Goal: Task Accomplishment & Management: Complete application form

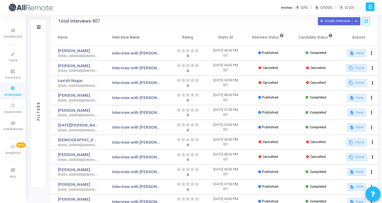
scroll to position [6, 0]
click at [372, 52] on button at bounding box center [372, 53] width 8 height 8
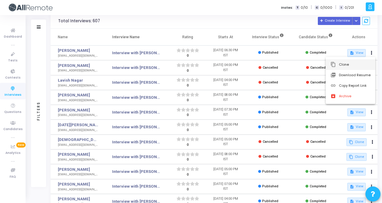
click at [348, 67] on button "content_copy Clone" at bounding box center [351, 64] width 50 height 11
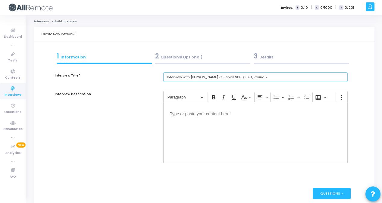
drag, startPoint x: 225, startPoint y: 79, endPoint x: 206, endPoint y: 81, distance: 19.4
click at [206, 81] on input "Interview with [PERSON_NAME] <> Senior SDET/SDET, Round 2" at bounding box center [255, 77] width 184 height 10
click at [239, 80] on input "Interview with [PERSON_NAME] <> SDET, Round 2" at bounding box center [255, 77] width 184 height 10
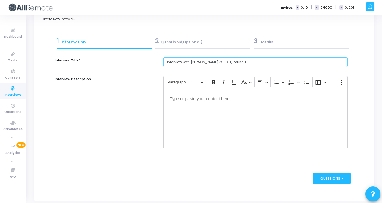
drag, startPoint x: 199, startPoint y: 63, endPoint x: 191, endPoint y: 65, distance: 9.0
click at [191, 65] on input "Interview with [PERSON_NAME] <> SDET, Round 1" at bounding box center [255, 62] width 184 height 10
paste input "[PERSON_NAME]"
type input "Interview with [PERSON_NAME] <> SDET, Round 1"
click at [290, 37] on div "3 Details" at bounding box center [301, 41] width 95 height 10
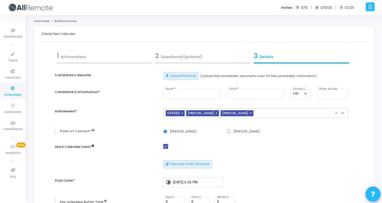
scroll to position [0, 0]
click at [183, 74] on button "Upload Resume" at bounding box center [180, 76] width 35 height 8
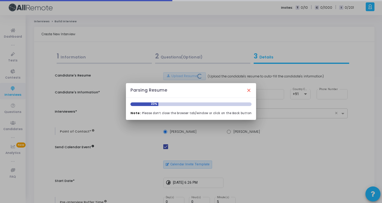
type input "[PERSON_NAME]"
type input "[EMAIL_ADDRESS][DOMAIN_NAME]"
type input "7976876624"
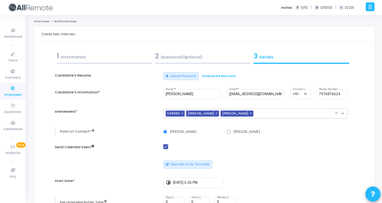
click at [181, 113] on span "×" at bounding box center [183, 114] width 4 height 6
click at [229, 113] on span "×" at bounding box center [231, 114] width 4 height 6
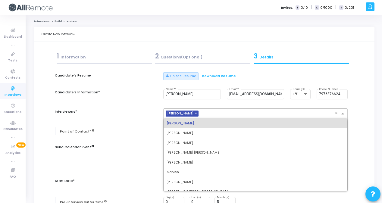
click at [223, 113] on input "text" at bounding box center [268, 113] width 134 height 5
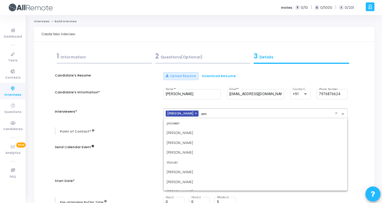
type input "a"
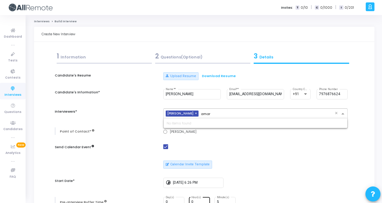
type input "amar"
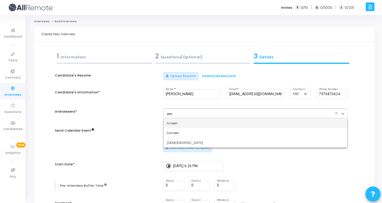
type input "a"
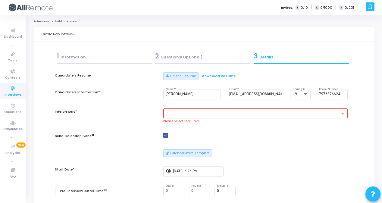
click at [13, 88] on icon at bounding box center [13, 89] width 13 height 8
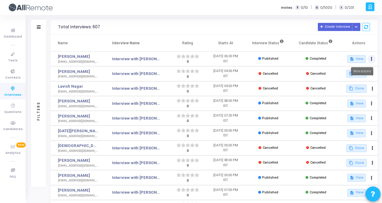
click at [372, 57] on button at bounding box center [372, 59] width 8 height 8
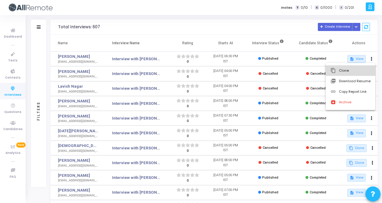
click at [348, 72] on button "content_copy Clone" at bounding box center [351, 70] width 50 height 11
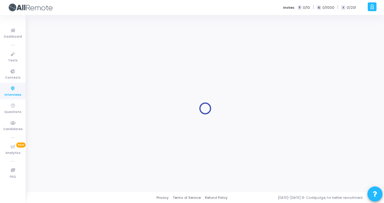
type input "Interview with [PERSON_NAME] <> Senior SDET/SDET, Round 2"
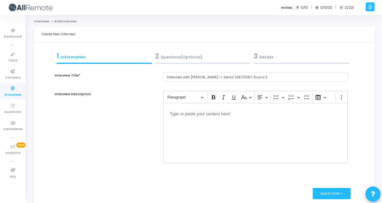
click at [277, 61] on div "3 Details" at bounding box center [301, 57] width 99 height 16
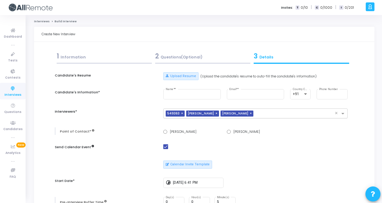
click at [181, 113] on span "×" at bounding box center [183, 114] width 4 height 6
click at [229, 112] on span "×" at bounding box center [231, 114] width 4 height 6
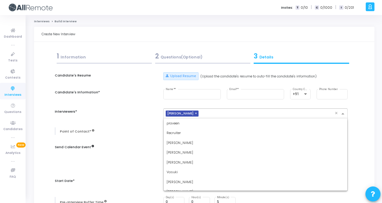
click at [223, 113] on input "text" at bounding box center [268, 113] width 134 height 5
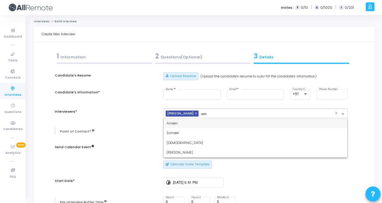
type input "ama"
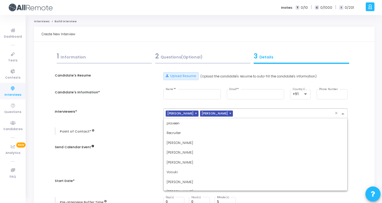
click at [250, 113] on input "text" at bounding box center [284, 113] width 99 height 5
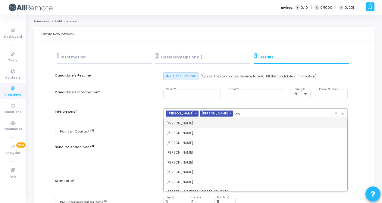
type input "a"
type input "A"
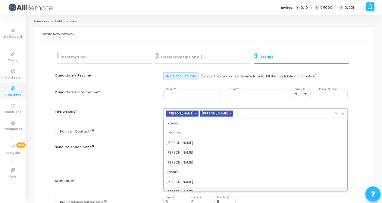
drag, startPoint x: 250, startPoint y: 113, endPoint x: 197, endPoint y: 215, distance: 115.6
click at [197, 203] on html "</div></div> I [PERSON_NAME] Subscribe to a plan of your choice Settings Accoun…" at bounding box center [191, 101] width 382 height 203
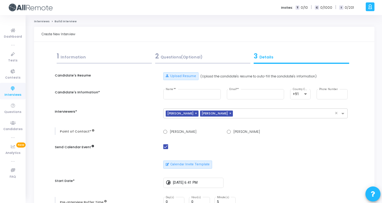
click at [129, 54] on div "1 Information" at bounding box center [104, 56] width 95 height 10
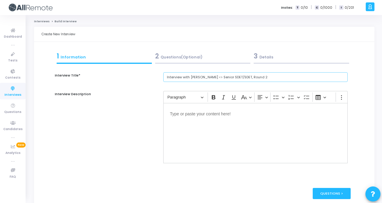
drag, startPoint x: 200, startPoint y: 79, endPoint x: 191, endPoint y: 81, distance: 9.2
click at [191, 81] on input "Interview with [PERSON_NAME] <> Senior SDET/SDET, Round 2" at bounding box center [255, 77] width 184 height 10
paste input "[PERSON_NAME]"
drag, startPoint x: 228, startPoint y: 79, endPoint x: 208, endPoint y: 80, distance: 20.8
click at [208, 80] on input "Interview with [PERSON_NAME] <> Senior SDET/SDET, Round 2" at bounding box center [255, 77] width 184 height 10
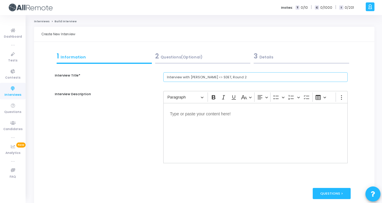
click at [241, 76] on input "Interview with [PERSON_NAME] <> SDET, Round 2" at bounding box center [255, 77] width 184 height 10
type input "Interview with [PERSON_NAME] <> SDET, Round 1"
click at [272, 57] on div "3 Details" at bounding box center [301, 56] width 95 height 10
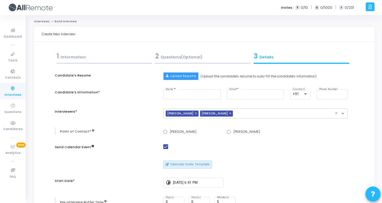
click at [180, 77] on button "Upload Resume" at bounding box center [180, 76] width 35 height 8
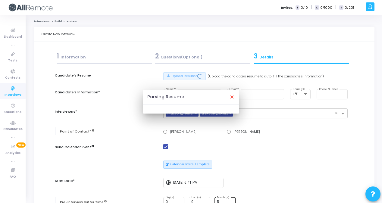
type input "[PERSON_NAME]"
type input "[EMAIL_ADDRESS][DOMAIN_NAME]"
type input "7976876624"
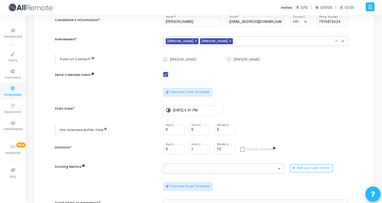
scroll to position [74, 0]
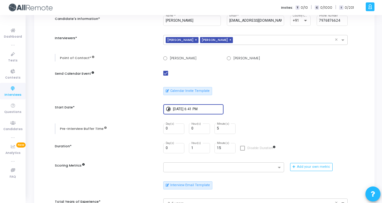
click at [175, 109] on input "[DATE] 6:41 PM" at bounding box center [197, 109] width 48 height 4
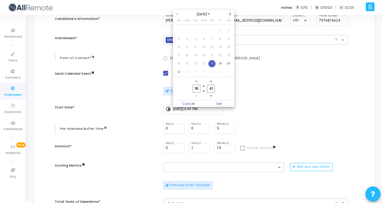
click at [187, 73] on span "1" at bounding box center [188, 72] width 8 height 8
click at [196, 96] on icon "Minus a hour" at bounding box center [196, 96] width 2 height 2
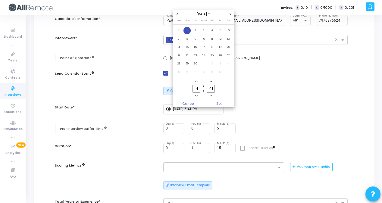
click at [197, 82] on icon "Add a hour" at bounding box center [196, 81] width 2 height 2
type input "15"
click at [214, 88] on input "41" at bounding box center [211, 89] width 8 height 8
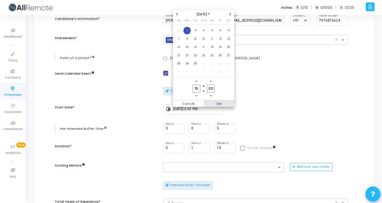
type input "00"
click at [226, 104] on span "Set" at bounding box center [219, 103] width 31 height 7
type input "[DATE] 3:00 PM"
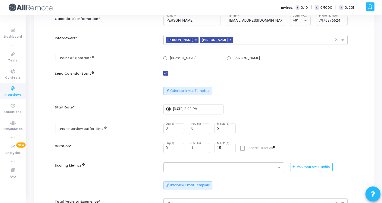
click at [254, 110] on div "timelapse [DATE] 3:00 PM" at bounding box center [255, 109] width 184 height 11
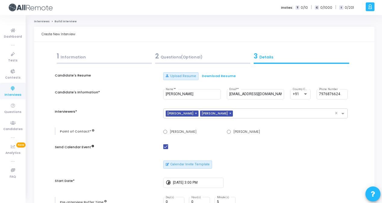
scroll to position [0, 0]
click at [185, 58] on div "2 Questions(Optional)" at bounding box center [202, 56] width 95 height 10
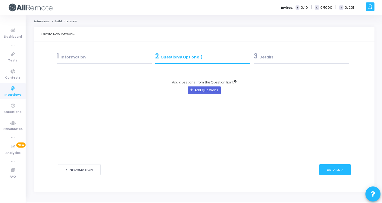
click at [130, 59] on div "1 Information" at bounding box center [104, 56] width 95 height 10
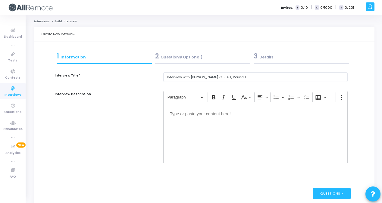
click at [283, 55] on div "3 Details" at bounding box center [301, 56] width 95 height 10
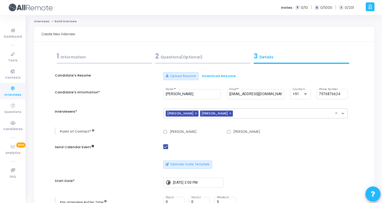
click at [115, 60] on div "1 Information" at bounding box center [104, 56] width 95 height 10
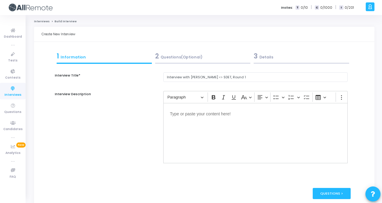
click at [216, 58] on div "2 Questions(Optional)" at bounding box center [202, 56] width 95 height 10
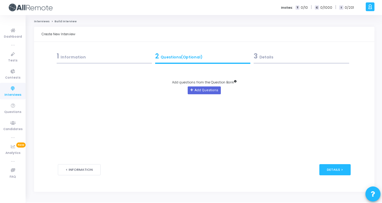
click at [277, 56] on div "3 Details" at bounding box center [301, 56] width 95 height 10
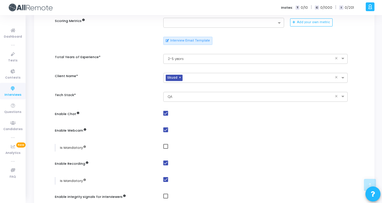
scroll to position [314, 0]
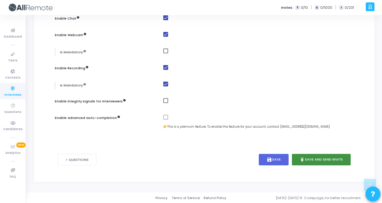
click at [315, 158] on button "publish Save and Send Invite" at bounding box center [321, 160] width 59 height 12
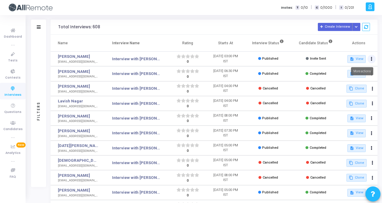
click at [374, 58] on button at bounding box center [372, 59] width 8 height 8
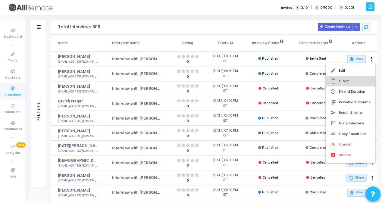
click at [353, 81] on button "content_copy Clone" at bounding box center [351, 81] width 50 height 11
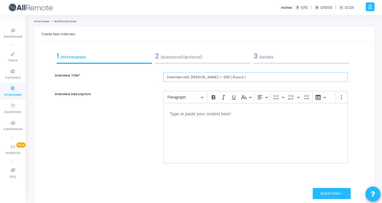
drag, startPoint x: 202, startPoint y: 79, endPoint x: 190, endPoint y: 80, distance: 11.2
click at [190, 80] on input "Interview with [PERSON_NAME] <> SDET, Round 1" at bounding box center [255, 77] width 184 height 10
type input "Interview with [PERSON_NAME] <> SDET, Round 1"
click at [272, 57] on div "3 Details" at bounding box center [301, 56] width 95 height 10
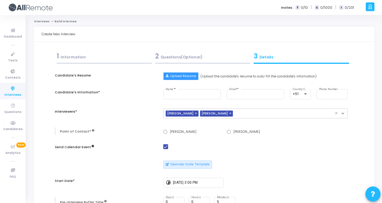
click at [177, 76] on button "Upload Resume" at bounding box center [180, 76] width 35 height 8
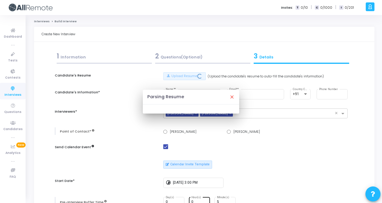
type input "[PERSON_NAME]"
type input "[EMAIL_ADDRESS][DOMAIN_NAME]"
type input "9729710314"
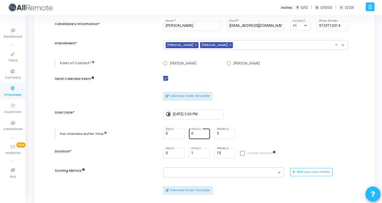
scroll to position [69, 0]
click at [179, 118] on div "[DATE] 3:00 PM" at bounding box center [197, 113] width 48 height 11
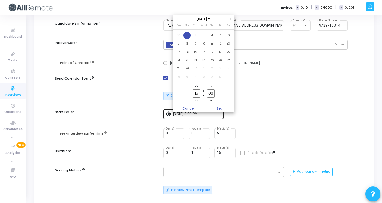
scroll to position [0, 0]
click at [177, 20] on span "Previous month" at bounding box center [177, 19] width 5 height 5
type input "18"
type input "47"
click at [224, 70] on span "29" at bounding box center [221, 69] width 8 height 8
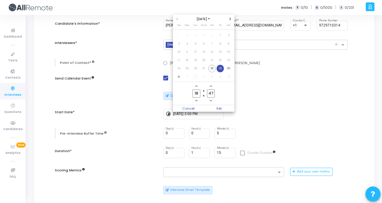
click at [195, 77] on span "2" at bounding box center [196, 77] width 8 height 8
click at [195, 100] on icon "Minus a hour" at bounding box center [196, 101] width 2 height 2
click at [196, 99] on icon "Minus a hour" at bounding box center [196, 100] width 2 height 2
type input "15"
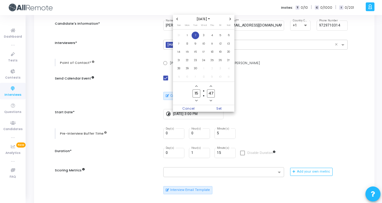
click at [211, 94] on input "47" at bounding box center [211, 93] width 8 height 8
type input "00"
click at [221, 106] on span "Set" at bounding box center [219, 108] width 31 height 7
type input "[DATE] 3:00 PM"
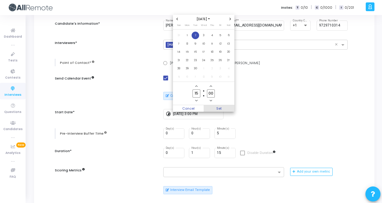
scroll to position [69, 0]
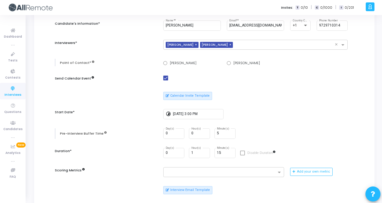
click at [239, 109] on div "timelapse [DATE] 3:00 PM" at bounding box center [255, 114] width 184 height 11
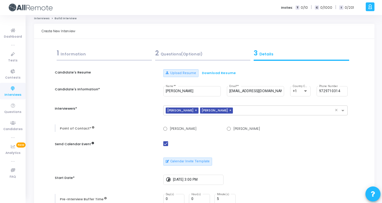
scroll to position [0, 0]
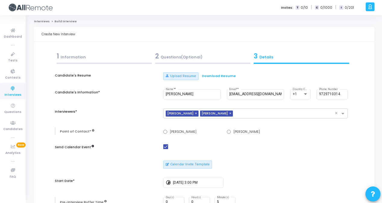
click at [103, 56] on div "1 Information" at bounding box center [104, 56] width 95 height 10
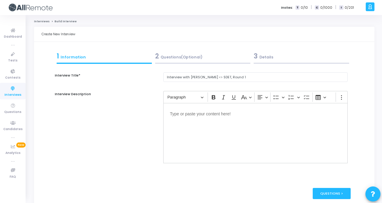
click at [204, 54] on div "2 Questions(Optional)" at bounding box center [202, 56] width 95 height 10
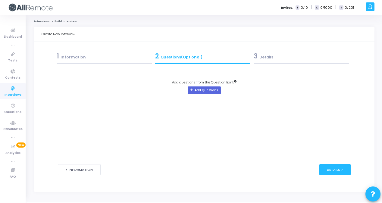
click at [294, 50] on div "3 Details" at bounding box center [301, 57] width 99 height 16
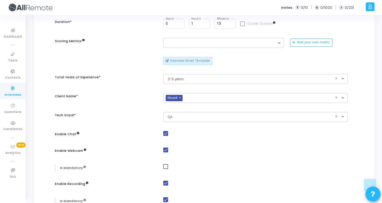
scroll to position [314, 0]
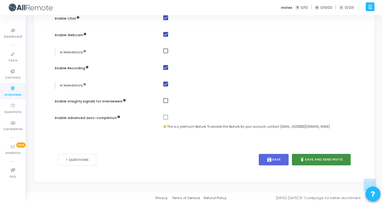
click at [323, 158] on button "publish Save and Send Invite" at bounding box center [321, 160] width 59 height 12
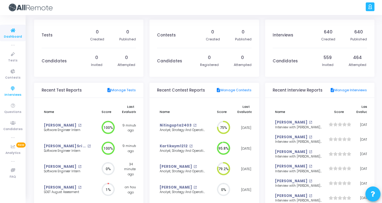
click at [7, 86] on icon at bounding box center [13, 89] width 13 height 8
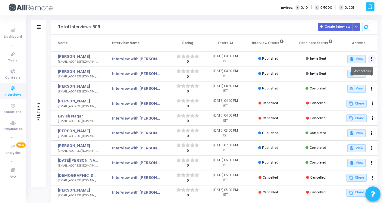
click at [370, 59] on button at bounding box center [372, 59] width 8 height 8
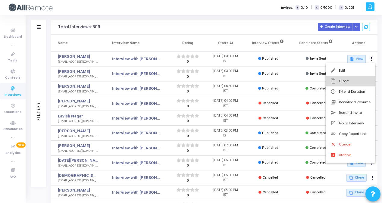
click at [353, 79] on button "content_copy Clone" at bounding box center [351, 81] width 50 height 11
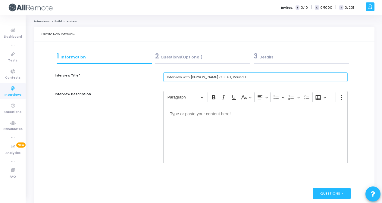
drag, startPoint x: 201, startPoint y: 79, endPoint x: 190, endPoint y: 82, distance: 11.8
click at [190, 82] on input "Interview with [PERSON_NAME] <> SDET, Round 1" at bounding box center [255, 77] width 184 height 10
paste input "Aayu"
type input "Interview with Piyush <> SDET, Round 1"
click at [267, 52] on div "3 Details" at bounding box center [301, 56] width 95 height 10
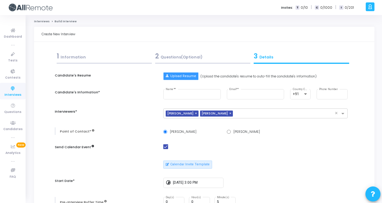
click at [179, 77] on button "Upload Resume" at bounding box center [180, 76] width 35 height 8
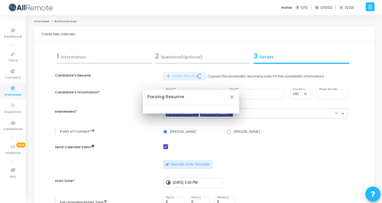
type input "Piyush Kumar"
type input "piyushchoudhary112@gmail.com"
type input "8287204690"
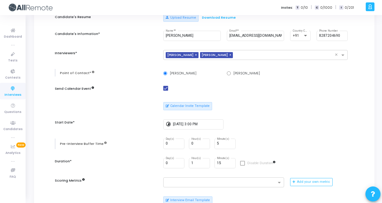
scroll to position [59, 0]
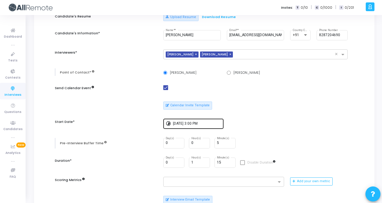
click at [179, 124] on input "[DATE] 3:00 PM" at bounding box center [197, 124] width 48 height 4
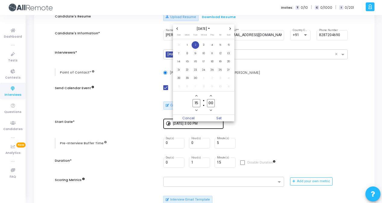
scroll to position [0, 0]
click at [177, 29] on icon "Previous month" at bounding box center [177, 28] width 2 height 2
type input "18"
type input "53"
click at [221, 78] on span "29" at bounding box center [221, 78] width 8 height 8
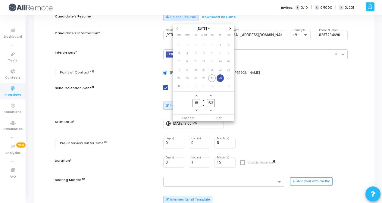
click at [195, 108] on span "Minus a hour" at bounding box center [196, 110] width 5 height 5
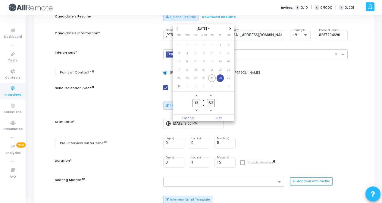
click at [195, 108] on span "Minus a hour" at bounding box center [196, 110] width 5 height 5
type input "12"
click at [210, 102] on input "53" at bounding box center [211, 103] width 8 height 8
type input "00"
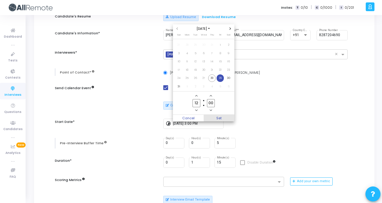
click at [229, 117] on span "Set" at bounding box center [219, 118] width 31 height 7
type input "8/29/2025, 12:00 PM"
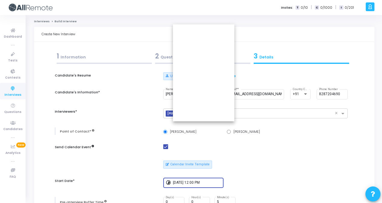
scroll to position [59, 0]
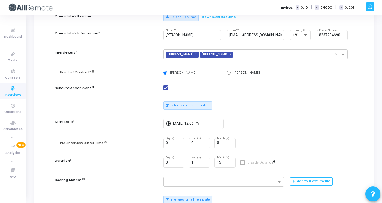
click at [240, 132] on div "Candidate's Resume Upload Resume Download Resume Candidate's Information* Piyus…" at bounding box center [204, 198] width 293 height 371
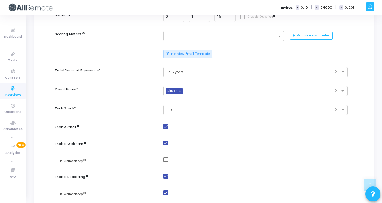
scroll to position [314, 0]
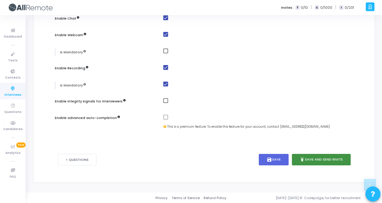
click at [337, 155] on button "publish Save and Send Invite" at bounding box center [321, 160] width 59 height 12
